Goal: Information Seeking & Learning: Learn about a topic

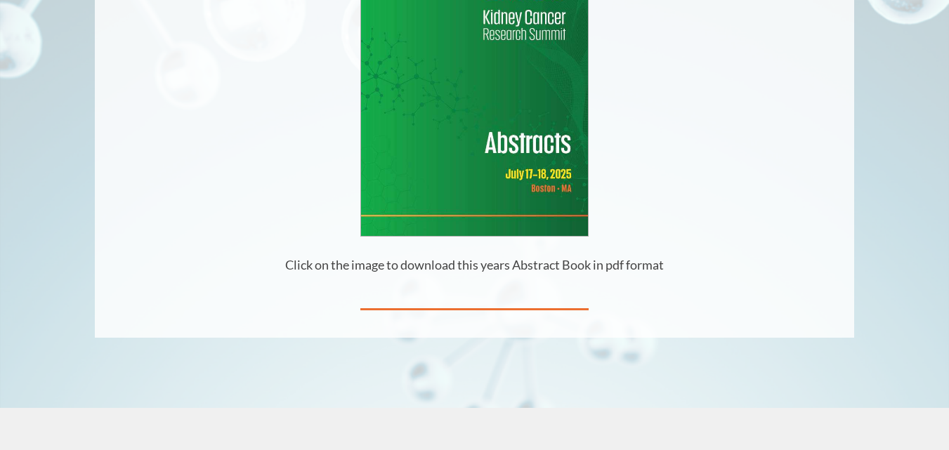
scroll to position [393, 0]
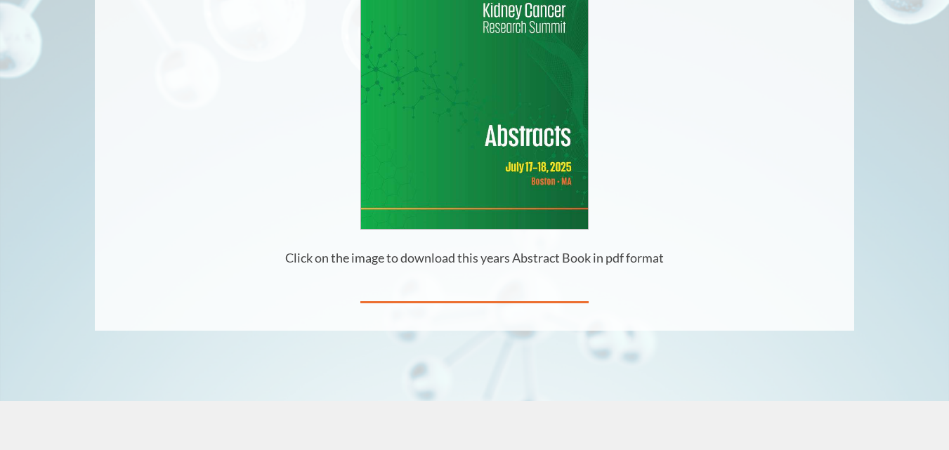
click at [496, 142] on img at bounding box center [474, 82] width 226 height 293
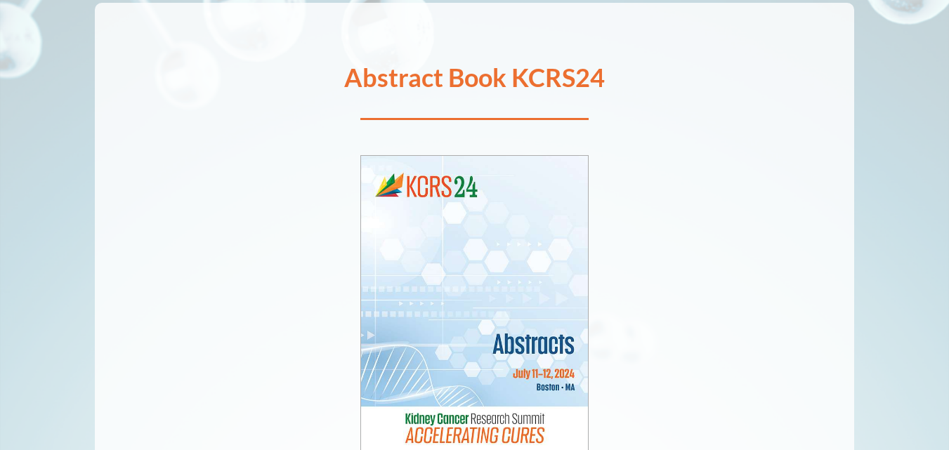
scroll to position [169, 0]
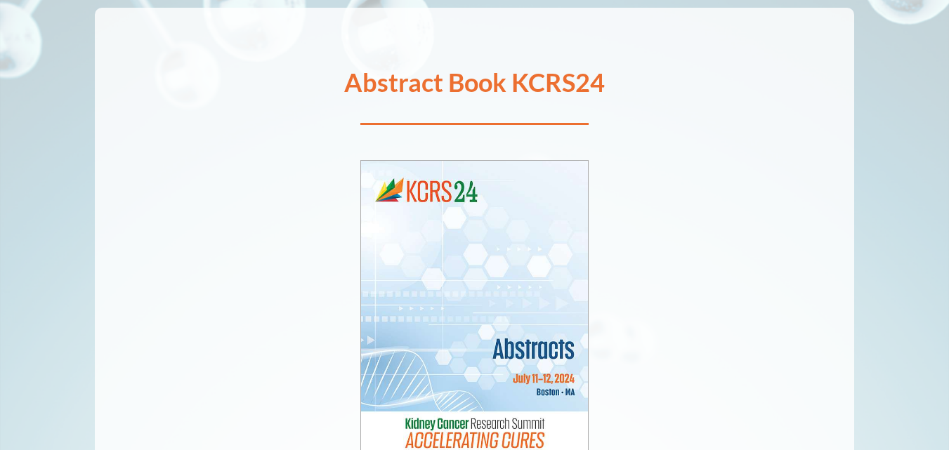
click at [498, 271] on img at bounding box center [474, 312] width 226 height 302
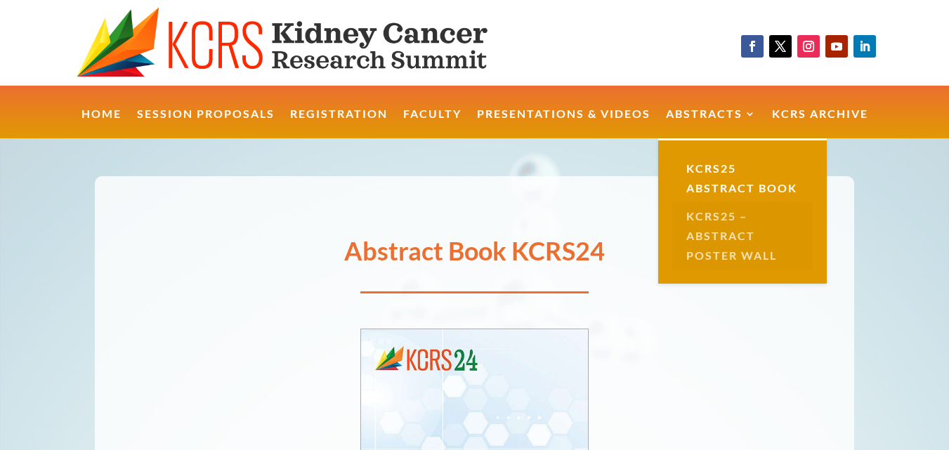
click at [731, 260] on link "KCRS25 – Abstract Poster Wall" at bounding box center [742, 235] width 141 height 67
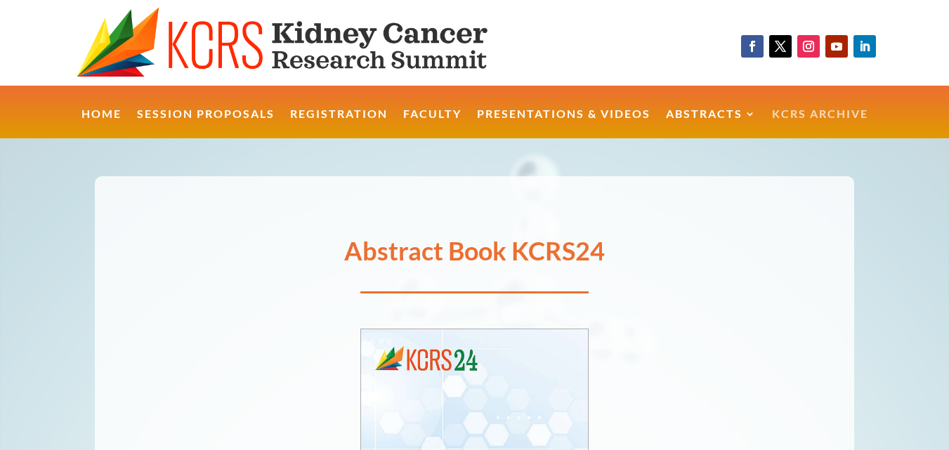
click at [811, 115] on link "KCRS Archive" at bounding box center [820, 124] width 96 height 30
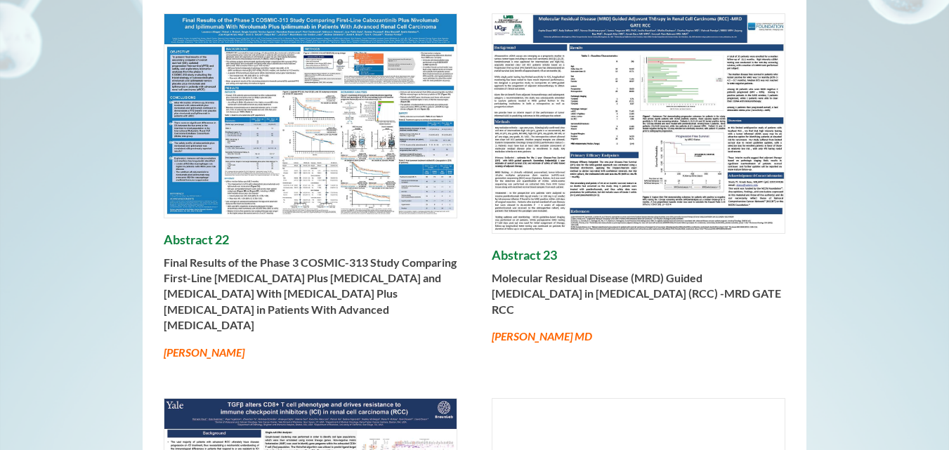
scroll to position [337, 0]
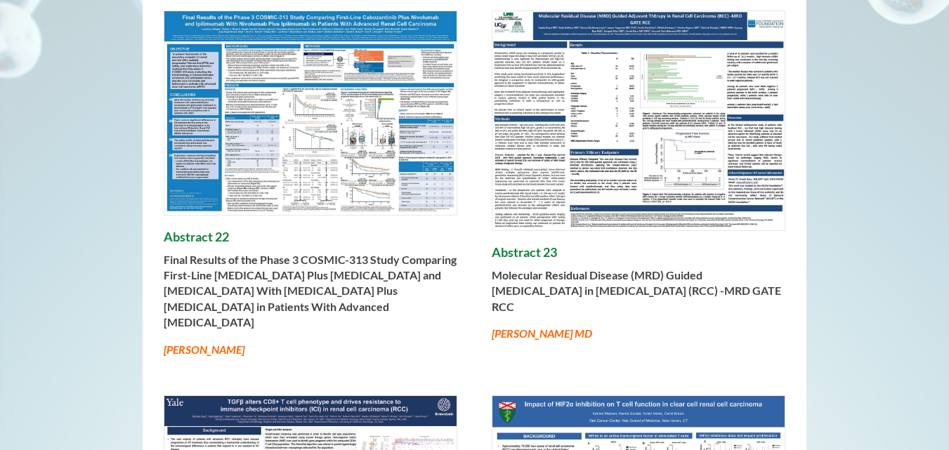
click at [337, 137] on img at bounding box center [310, 113] width 292 height 204
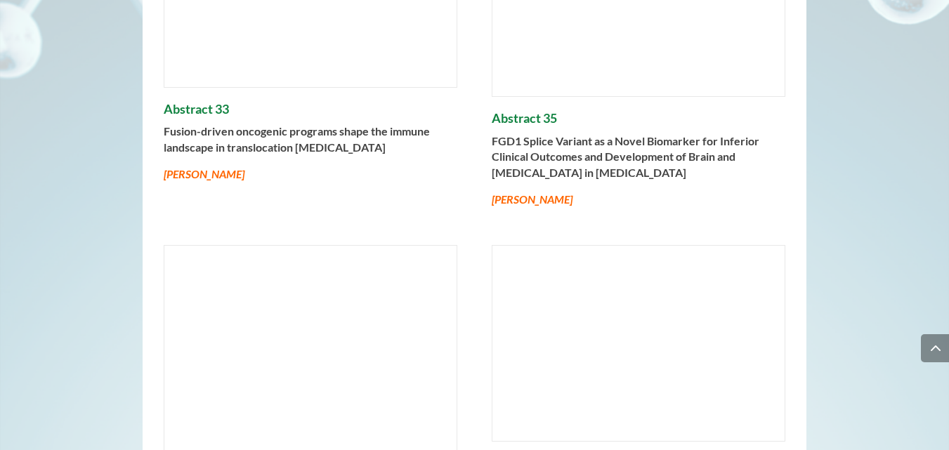
scroll to position [2248, 0]
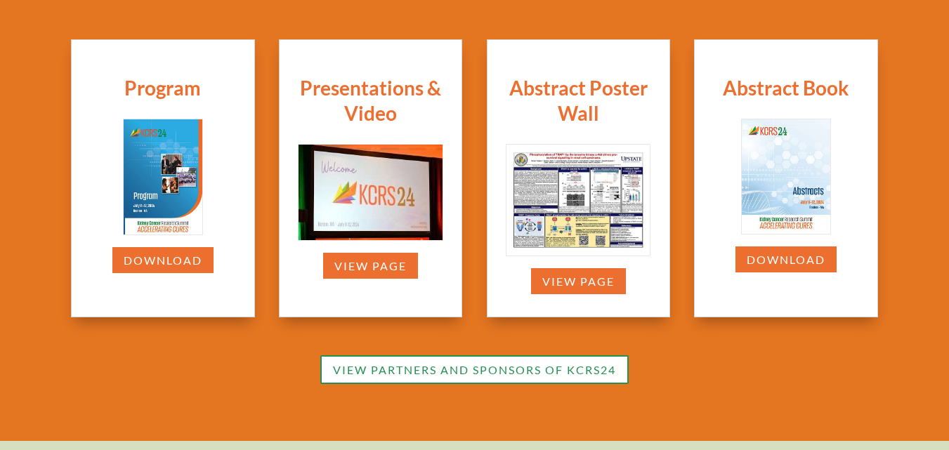
scroll to position [449, 0]
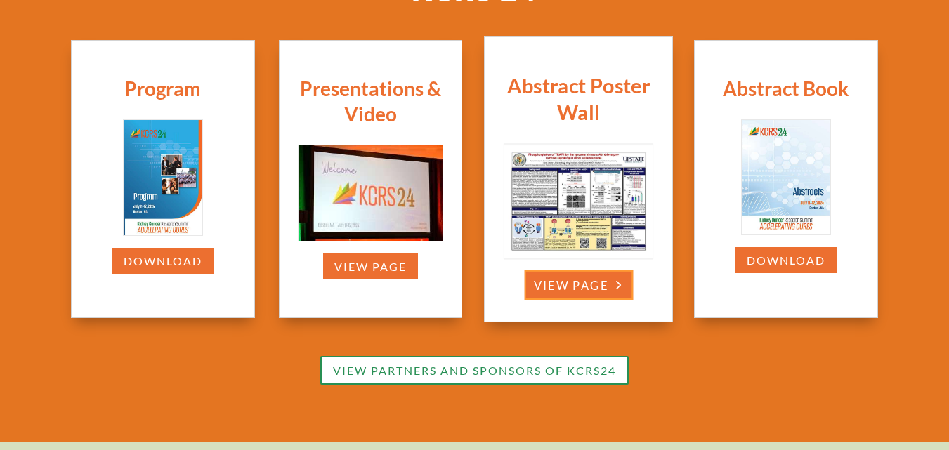
click at [576, 278] on link "View Page" at bounding box center [578, 286] width 109 height 30
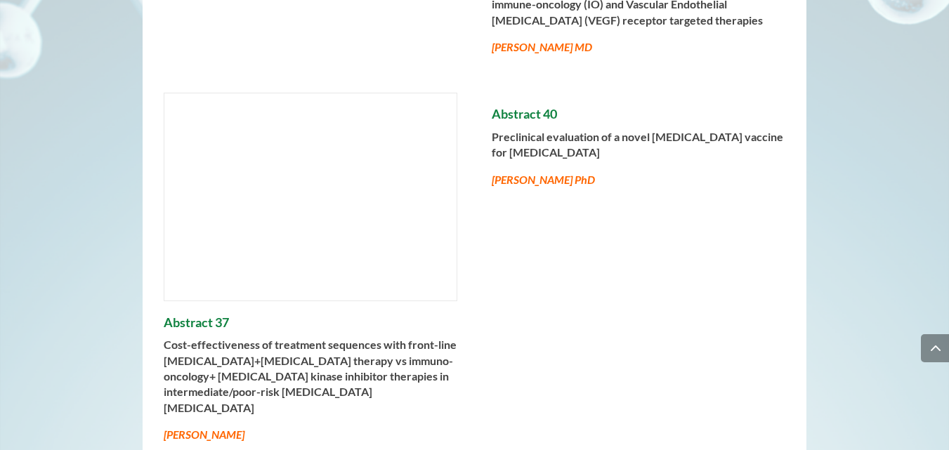
scroll to position [2810, 0]
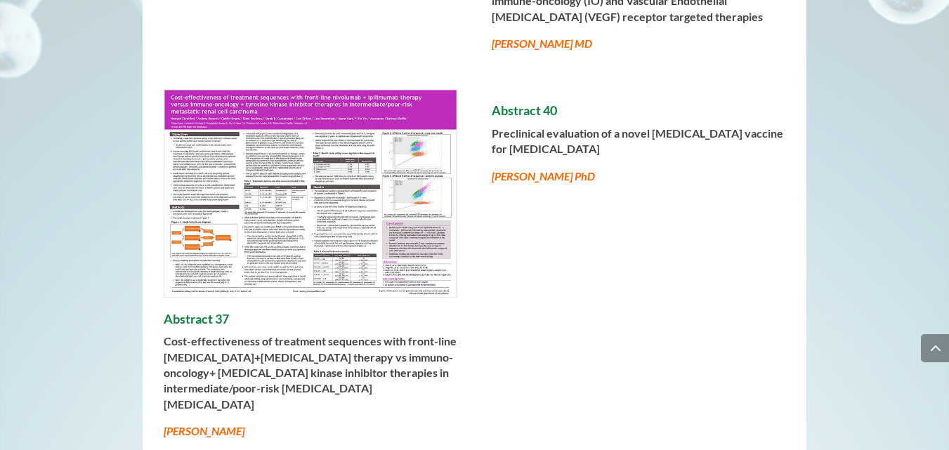
click at [277, 171] on img at bounding box center [310, 193] width 292 height 207
